Goal: Check status: Check status

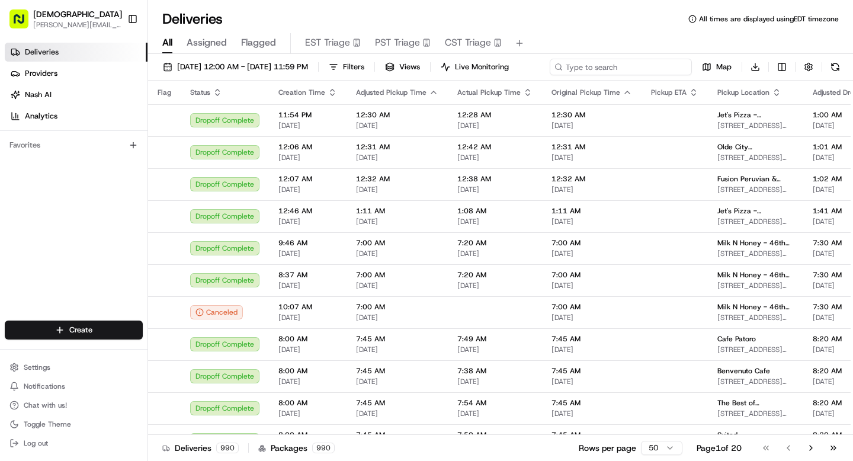
click at [622, 59] on div "[DATE] 12:00 AM - [DATE] 11:59 PM Filters Views Live Monitoring Map Download" at bounding box center [500, 70] width 705 height 22
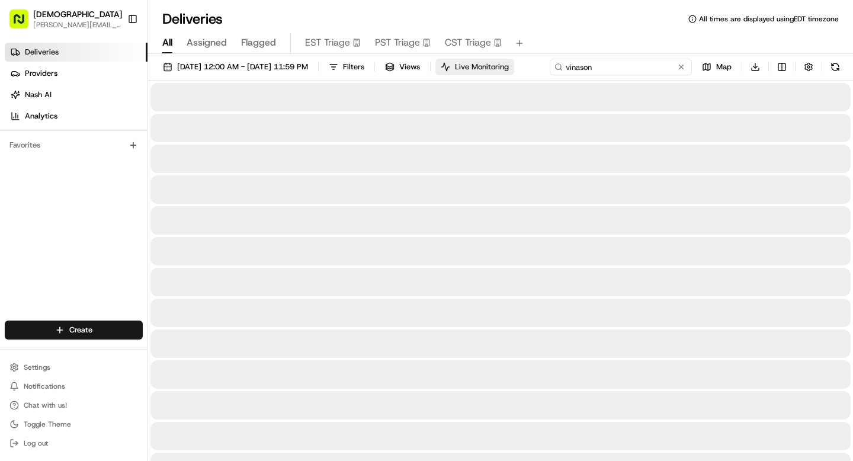
type input "vinason"
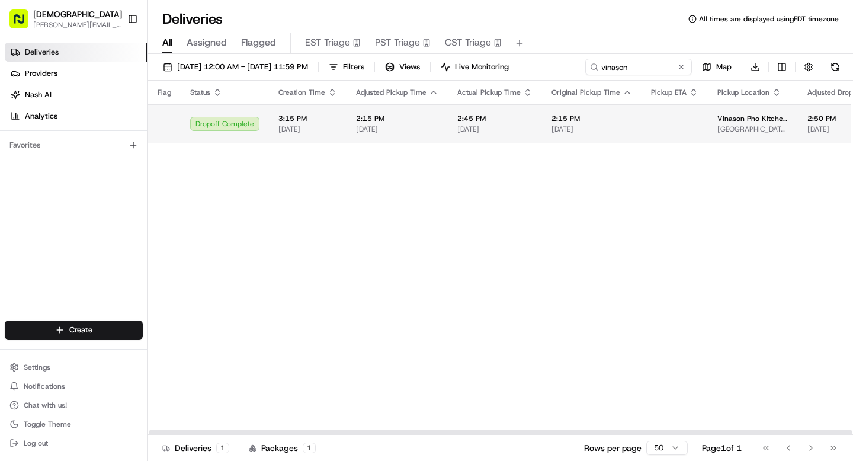
click at [477, 137] on td "2:45 PM [DATE]" at bounding box center [495, 123] width 94 height 39
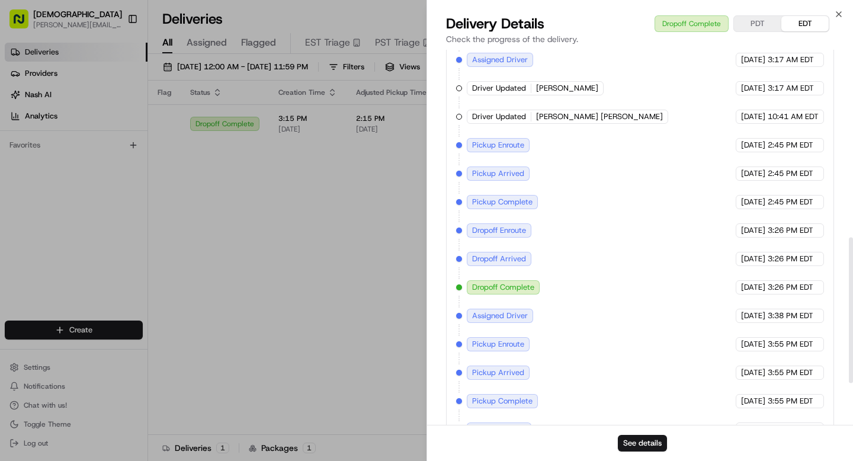
scroll to position [474, 0]
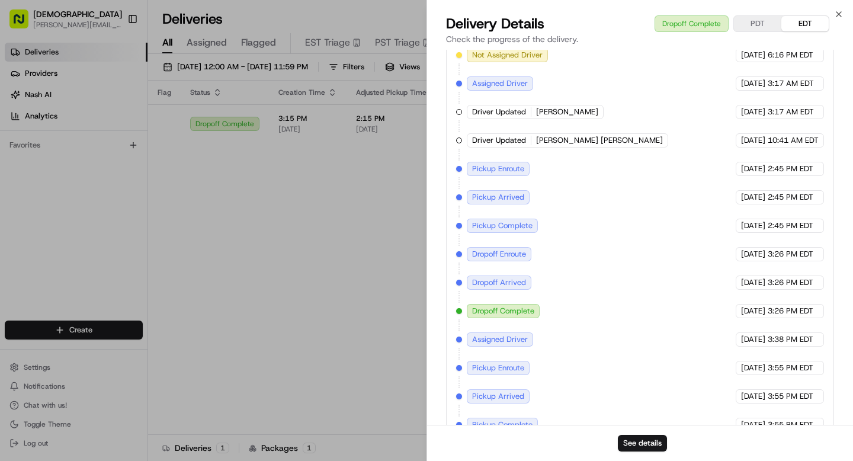
click at [749, 203] on span "[DATE]" at bounding box center [753, 197] width 24 height 11
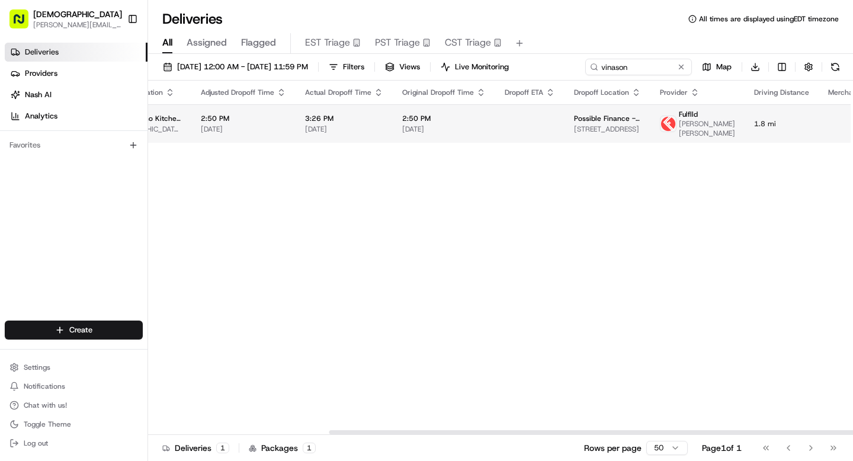
scroll to position [0, 705]
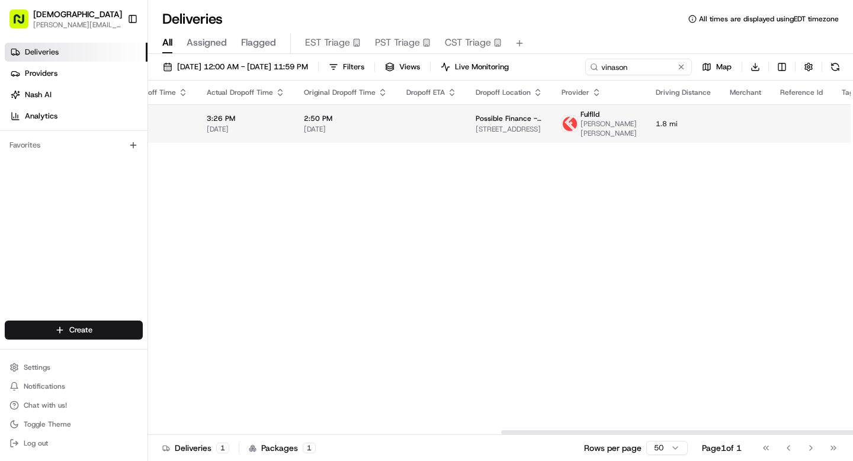
click at [532, 126] on td "Possible Finance - Floor [GEOGRAPHIC_DATA][STREET_ADDRESS]" at bounding box center [509, 123] width 86 height 39
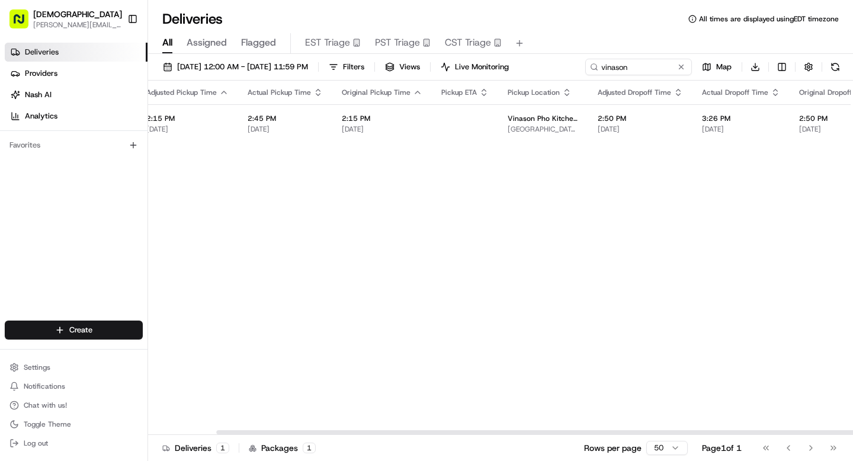
scroll to position [0, 0]
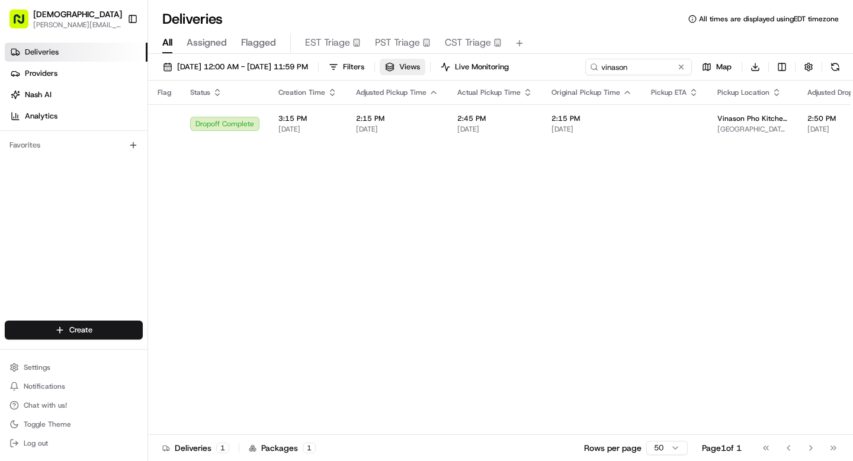
click at [420, 69] on span "Views" at bounding box center [409, 67] width 21 height 11
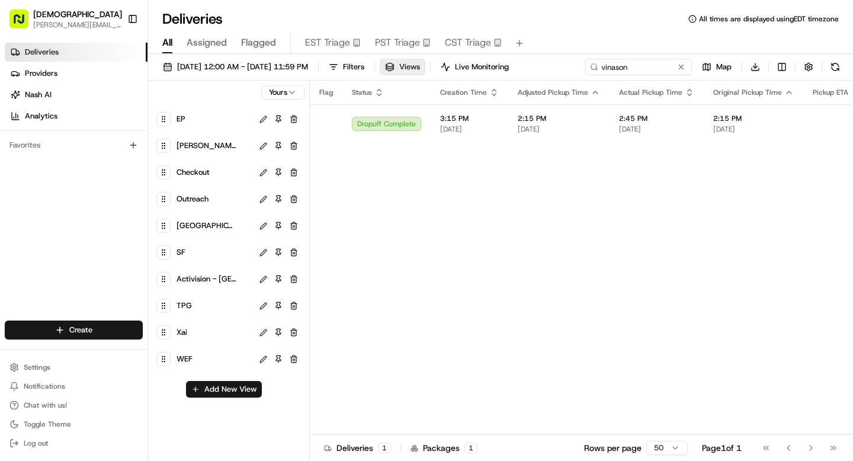
click at [420, 69] on span "Views" at bounding box center [409, 67] width 21 height 11
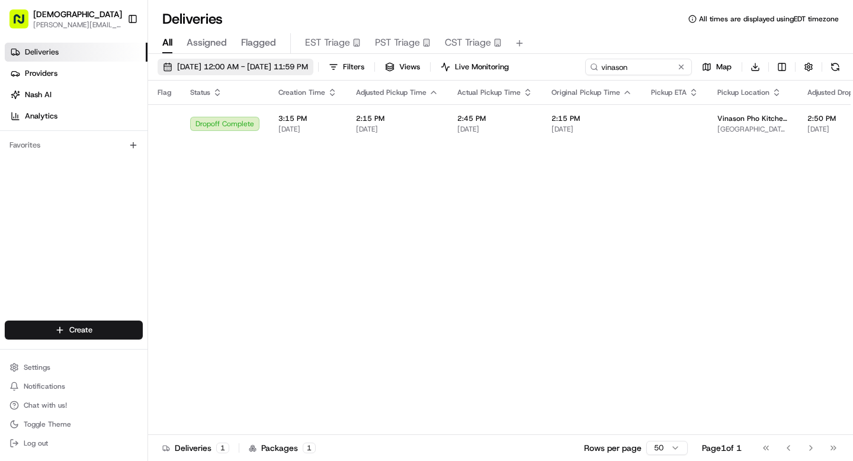
click at [308, 62] on span "[DATE] 12:00 AM - [DATE] 11:59 PM" at bounding box center [242, 67] width 131 height 11
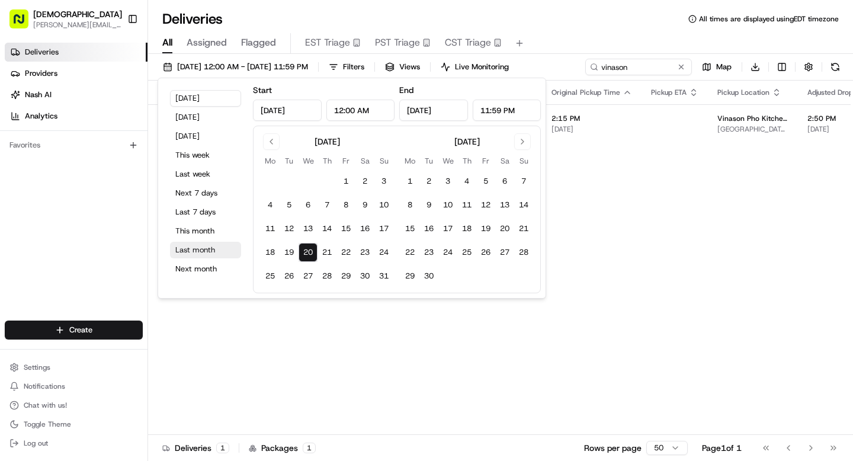
click at [194, 243] on button "Last month" at bounding box center [205, 250] width 71 height 17
type input "[DATE]"
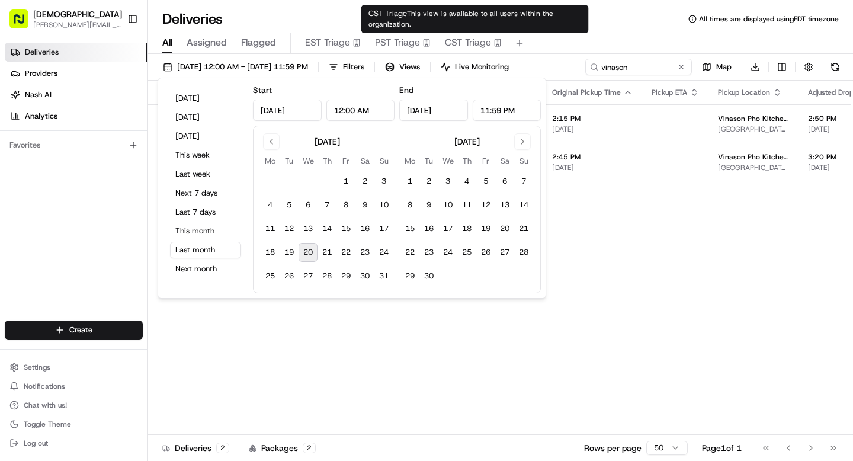
type input "[DATE]"
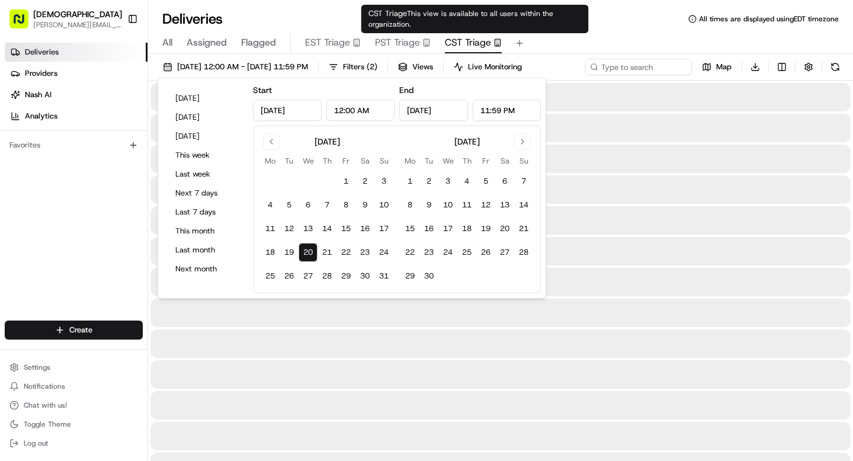
click at [585, 27] on div "CST Triage This view is available to all users within the organization. CST Tri…" at bounding box center [474, 19] width 227 height 28
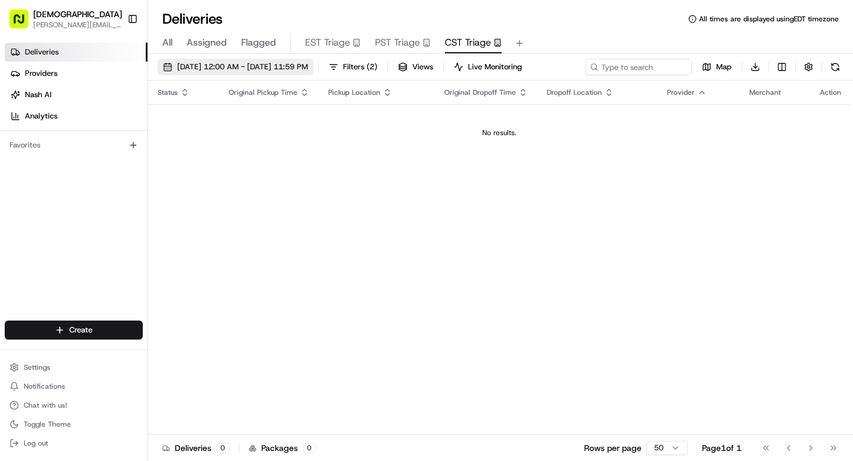
click at [308, 63] on span "[DATE] 12:00 AM - [DATE] 11:59 PM" at bounding box center [242, 67] width 131 height 11
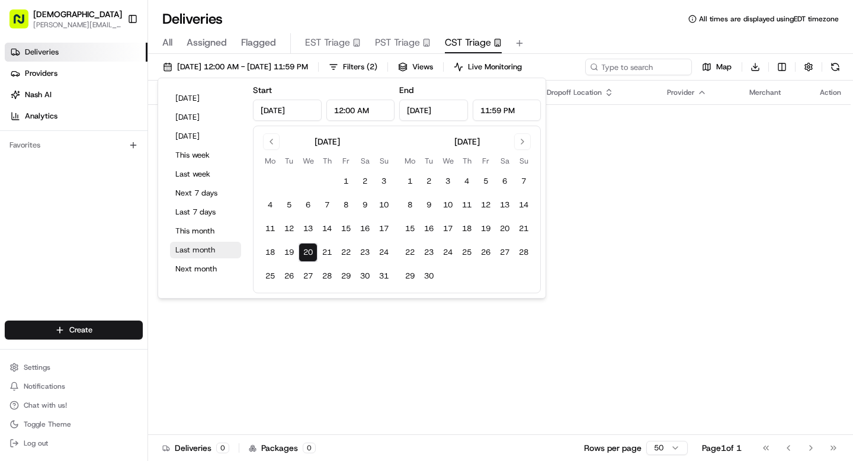
click at [190, 249] on button "Last month" at bounding box center [205, 250] width 71 height 17
type input "[DATE]"
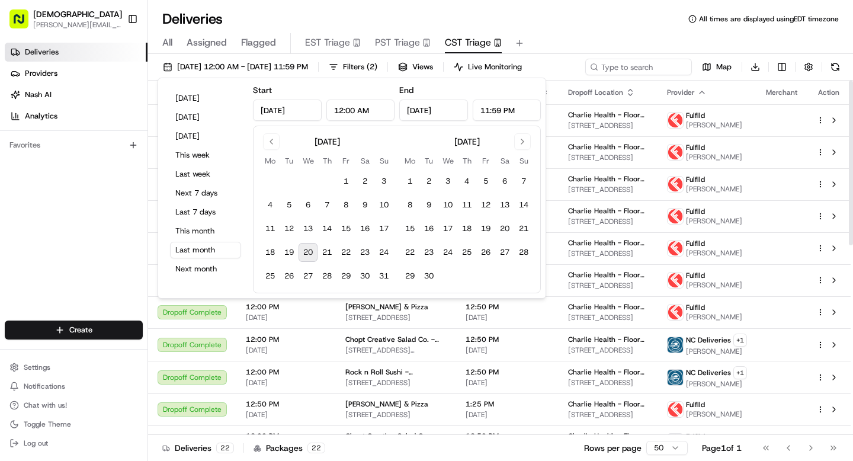
click at [640, 27] on div "Deliveries All times are displayed using EDT timezone" at bounding box center [500, 18] width 705 height 19
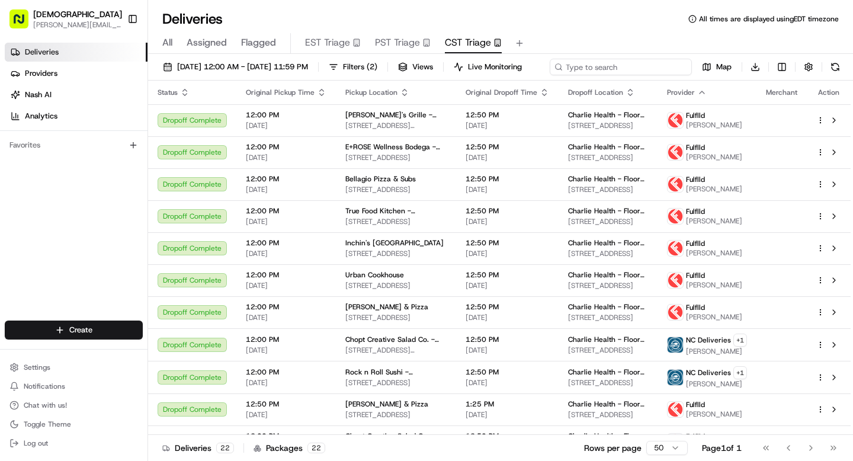
click at [620, 68] on div "[DATE] 12:00 AM - [DATE] 11:59 PM Filters ( 2 ) Views Live Monitoring Map Downl…" at bounding box center [500, 70] width 705 height 22
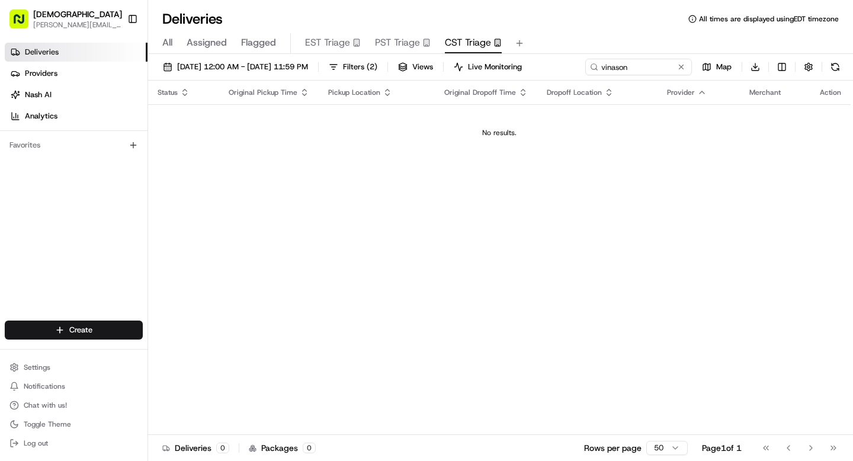
click at [620, 68] on div "[DATE] 12:00 AM - [DATE] 11:59 PM Filters ( 2 ) Views Live Monitoring vinason M…" at bounding box center [500, 70] width 705 height 22
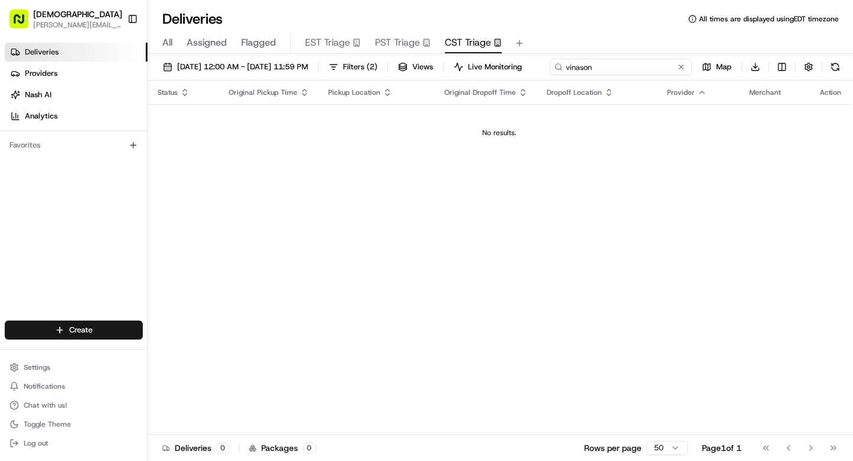
click at [617, 71] on div "[DATE] 12:00 AM - [DATE] 11:59 PM Filters ( 2 ) Views Live Monitoring vinason M…" at bounding box center [500, 70] width 705 height 22
click at [550, 75] on input "vinason" at bounding box center [621, 67] width 142 height 17
type input "pho"
